Goal: Browse casually

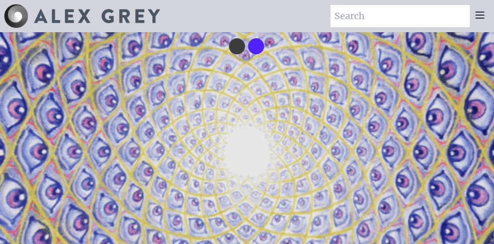
click at [250, 131] on video "Your browser does not support the video tag." at bounding box center [247, 154] width 1006 height 566
click at [260, 127] on video "Your browser does not support the video tag." at bounding box center [247, 154] width 1006 height 566
